Goal: Use online tool/utility: Utilize a website feature to perform a specific function

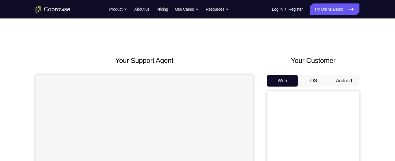
click at [341, 81] on button "Android" at bounding box center [343, 81] width 31 height 12
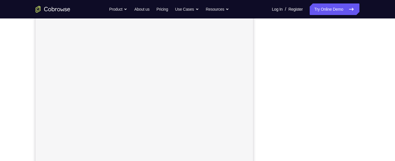
scroll to position [91, 0]
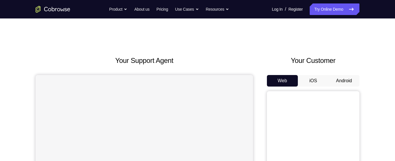
click at [347, 76] on button "Android" at bounding box center [343, 81] width 31 height 12
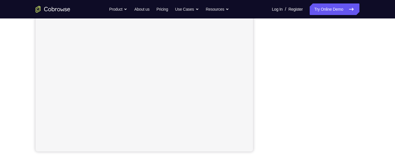
scroll to position [116, 0]
